Goal: Navigation & Orientation: Find specific page/section

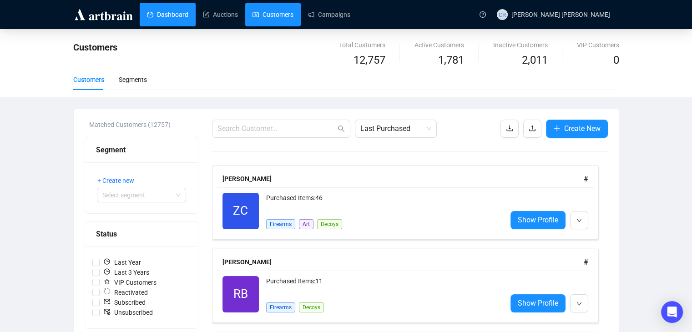
click at [172, 15] on link "Dashboard" at bounding box center [167, 15] width 41 height 24
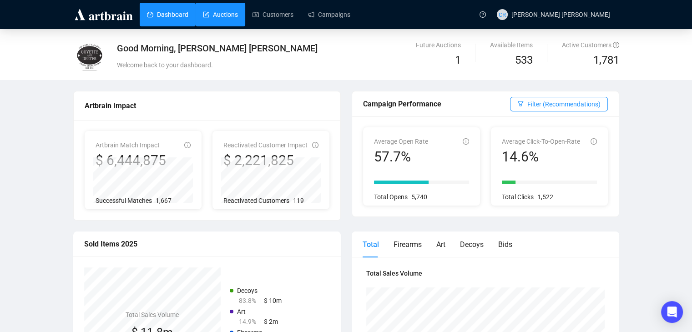
click at [228, 16] on link "Auctions" at bounding box center [220, 15] width 35 height 24
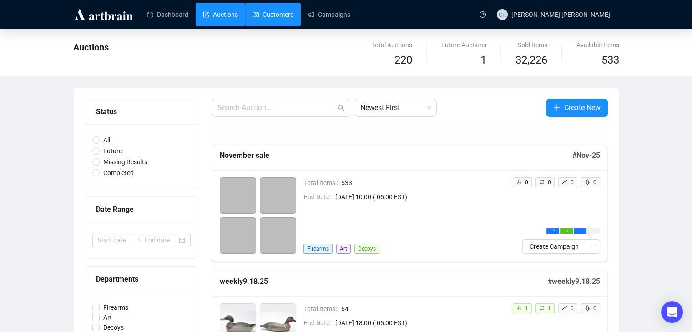
click at [267, 17] on link "Customers" at bounding box center [272, 15] width 41 height 24
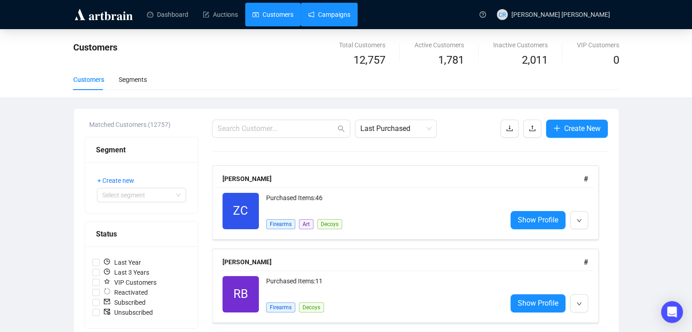
click at [322, 18] on link "Campaigns" at bounding box center [329, 15] width 42 height 24
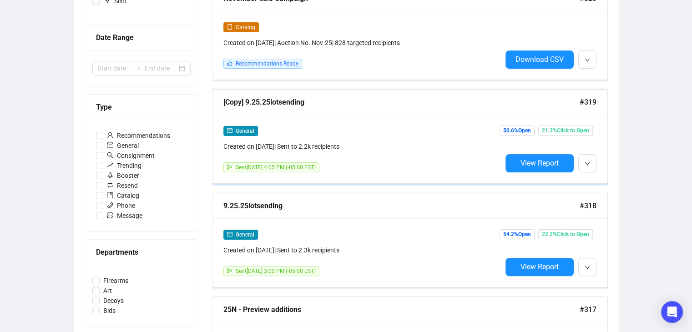
scroll to position [182, 0]
